Goal: Task Accomplishment & Management: Use online tool/utility

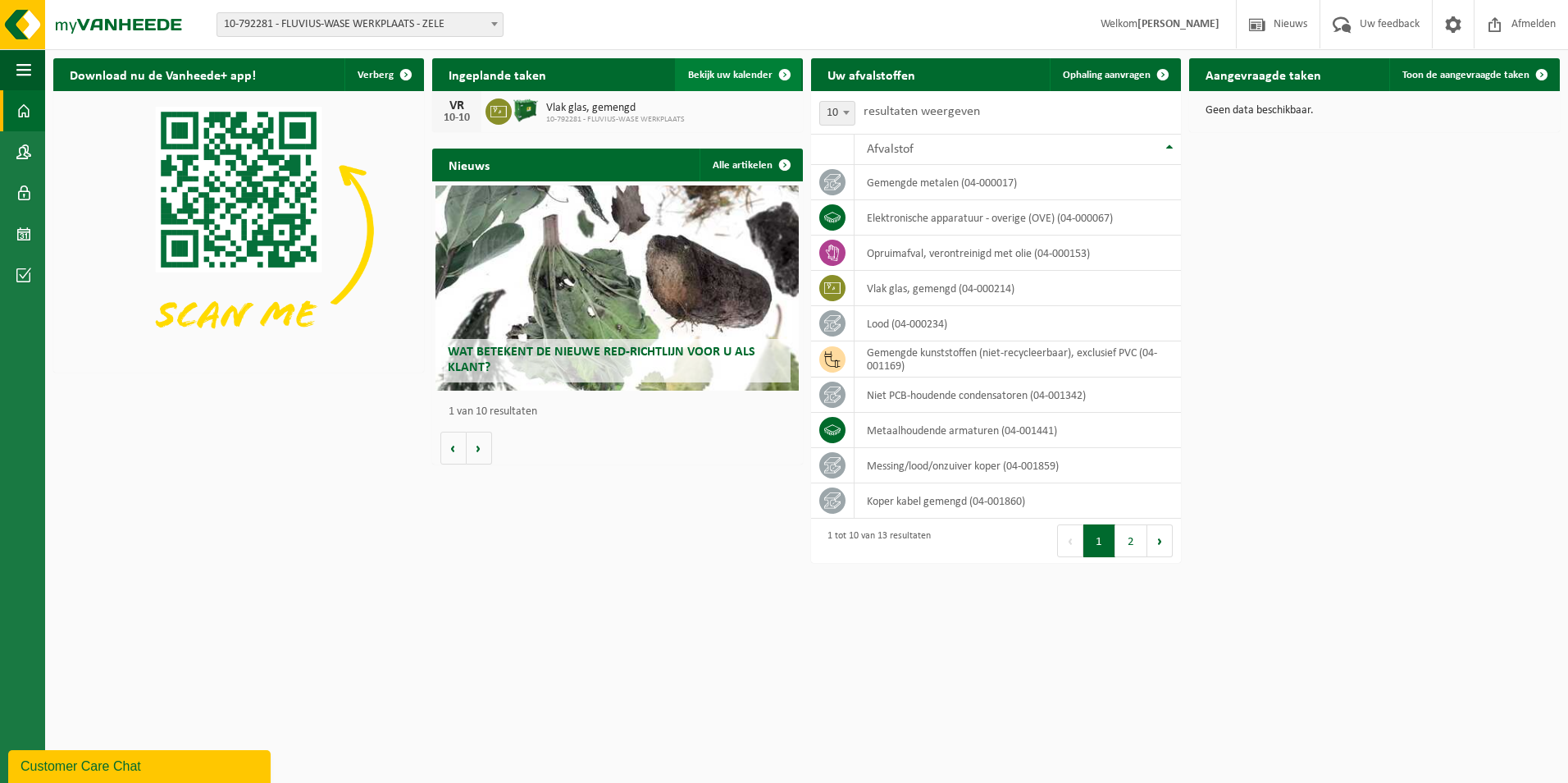
click at [717, 79] on span "Bekijk uw kalender" at bounding box center [730, 74] width 84 height 11
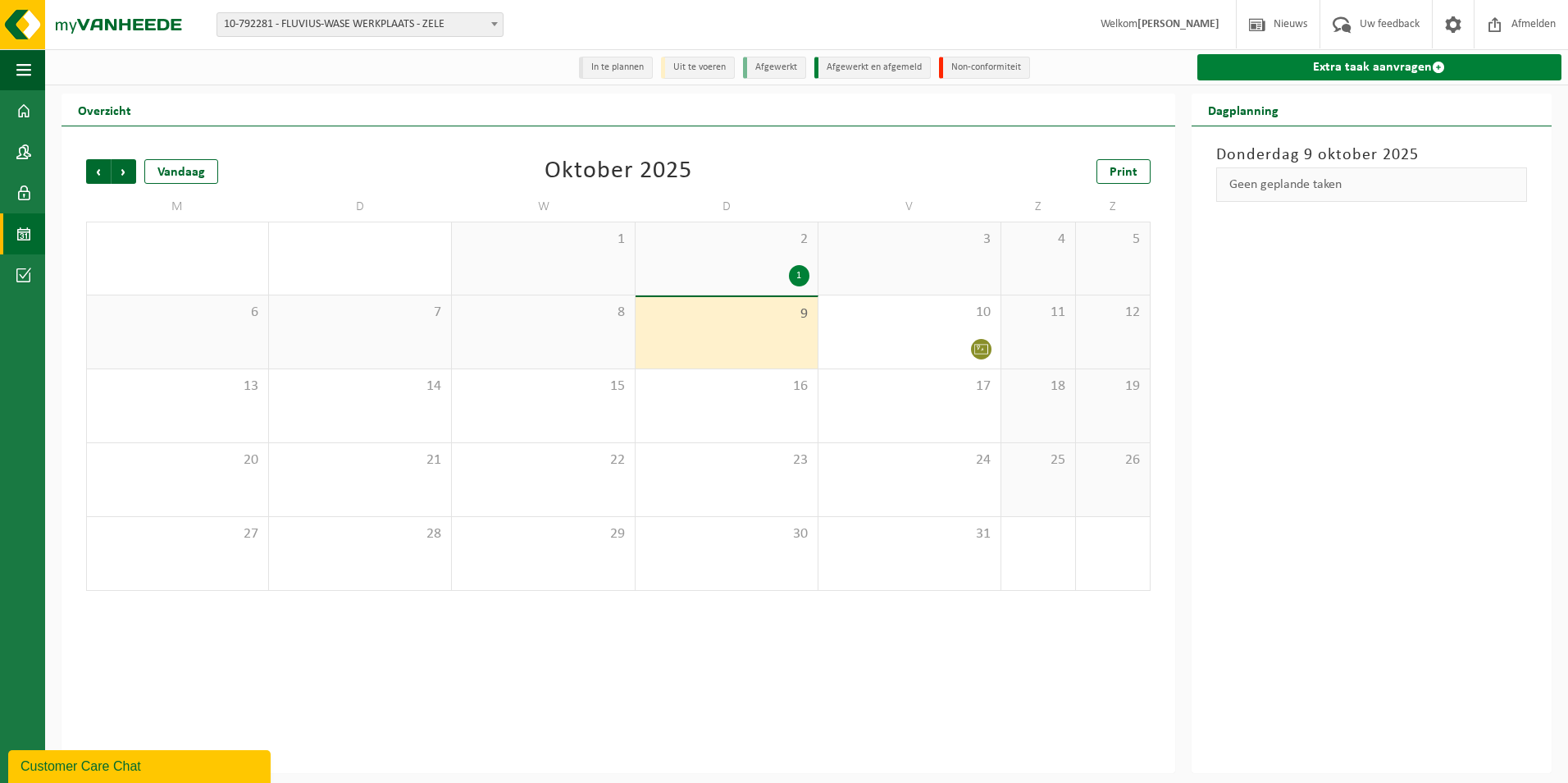
click at [1354, 62] on link "Extra taak aanvragen" at bounding box center [1378, 66] width 364 height 26
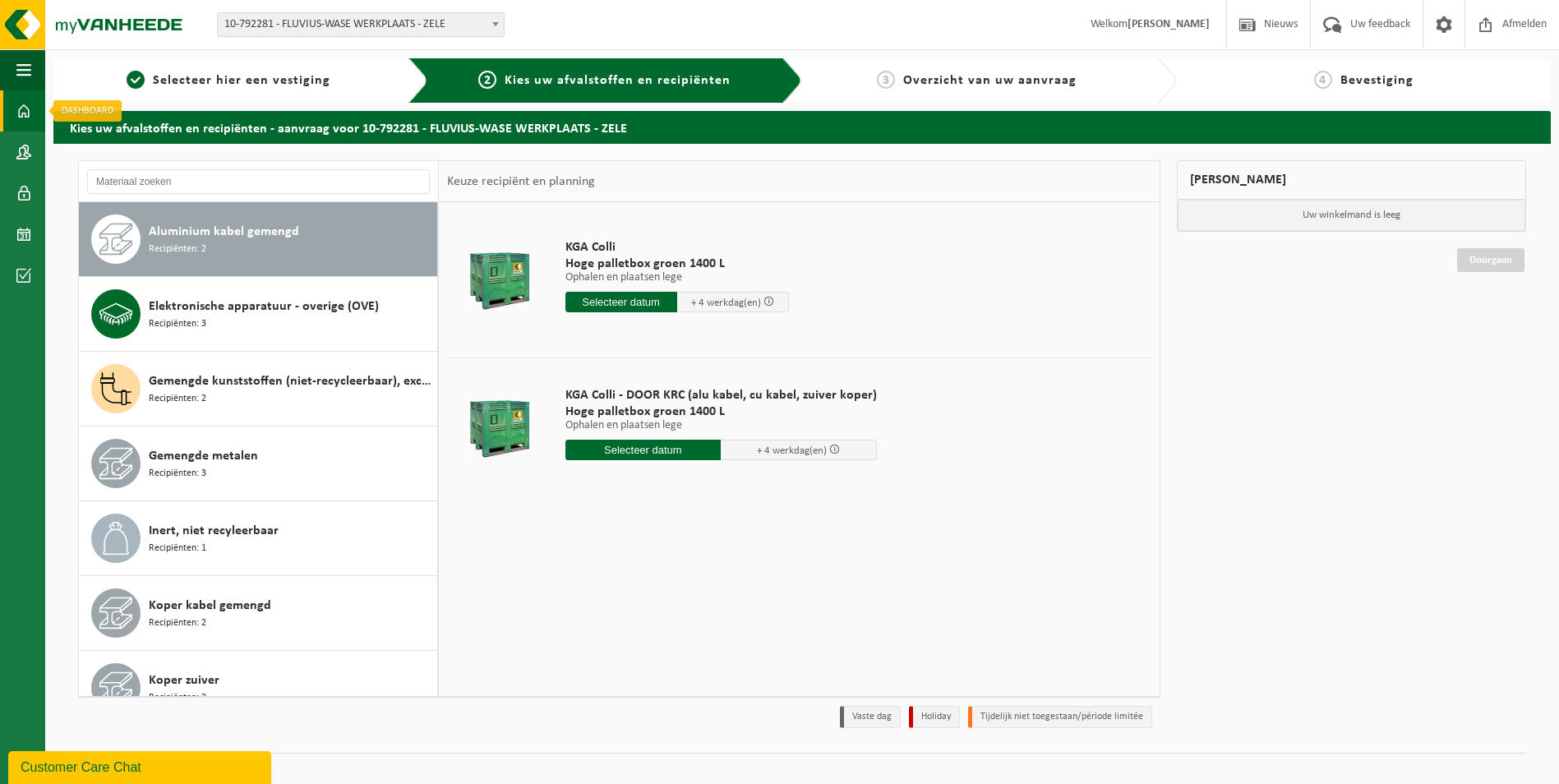
click at [23, 106] on span at bounding box center [24, 111] width 15 height 41
